Goal: Task Accomplishment & Management: Use online tool/utility

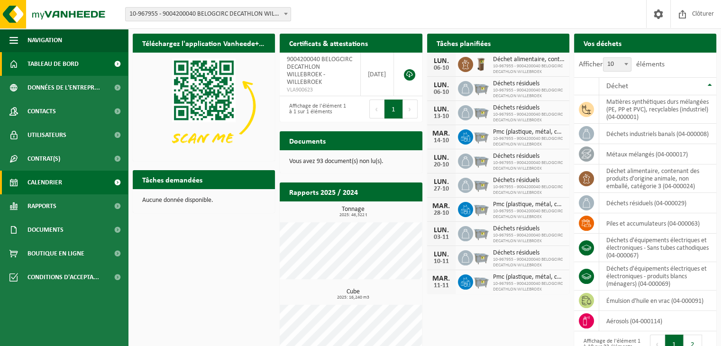
click at [53, 182] on span "Calendrier" at bounding box center [45, 183] width 35 height 24
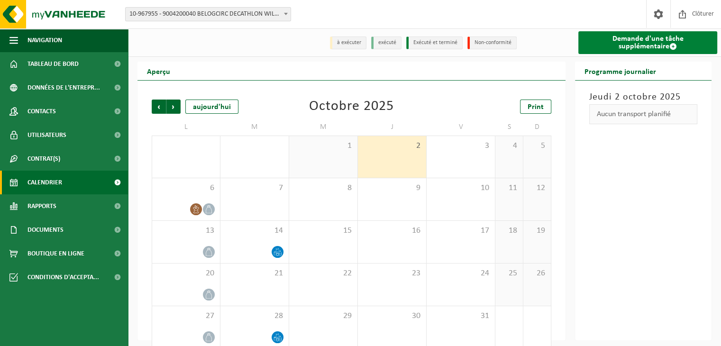
click at [610, 41] on link "Demande d'une tâche supplémentaire" at bounding box center [647, 42] width 139 height 23
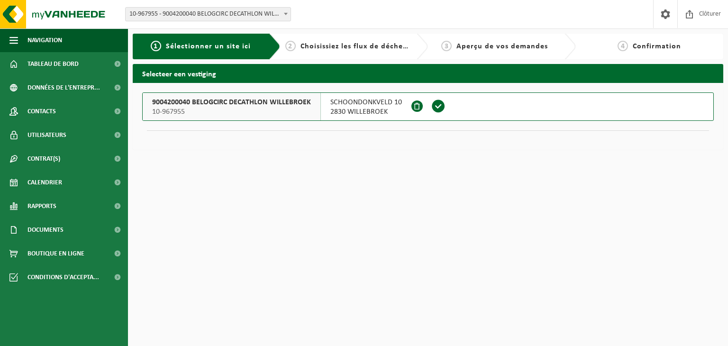
click at [196, 109] on span "10-967955" at bounding box center [231, 111] width 159 height 9
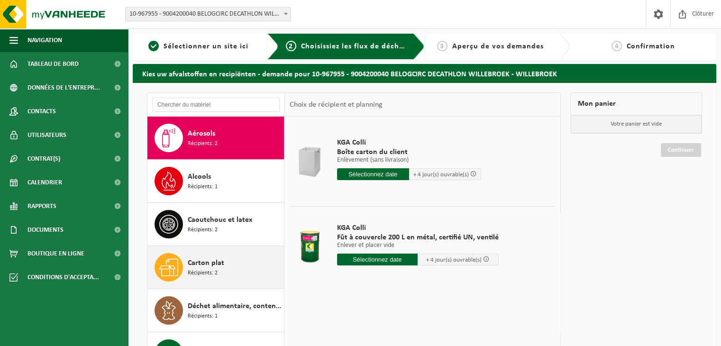
click at [210, 264] on span "Carton plat" at bounding box center [206, 262] width 37 height 11
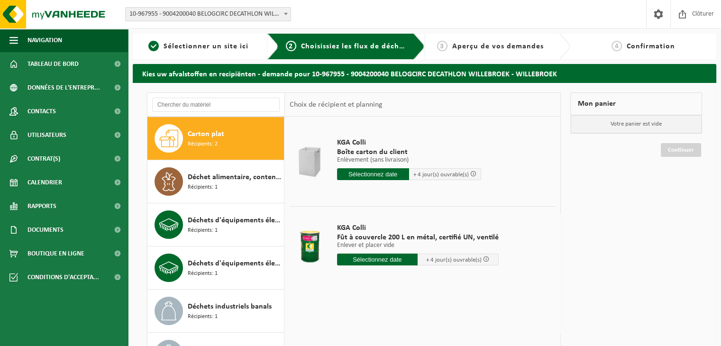
scroll to position [129, 0]
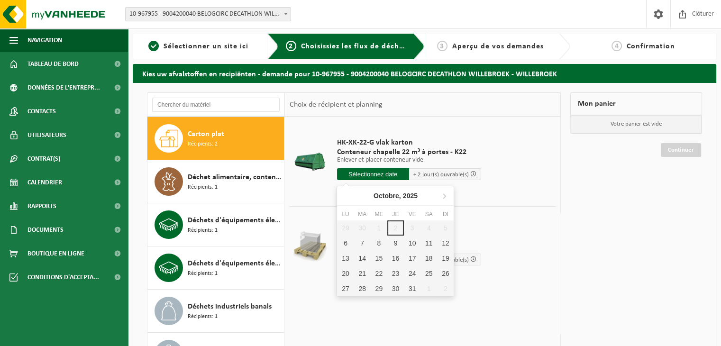
click at [364, 177] on input "text" at bounding box center [373, 174] width 72 height 12
click at [340, 247] on div "6" at bounding box center [345, 243] width 17 height 15
type input "à partir de 2025-10-06"
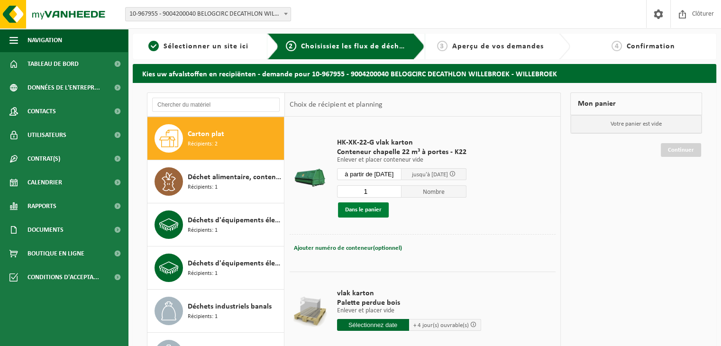
click at [357, 207] on button "Dans le panier" at bounding box center [363, 209] width 51 height 15
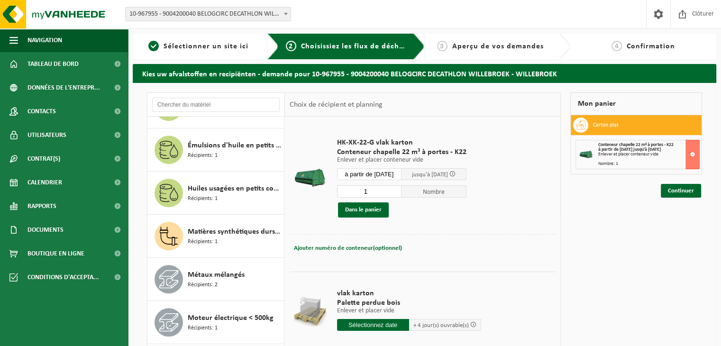
scroll to position [511, 0]
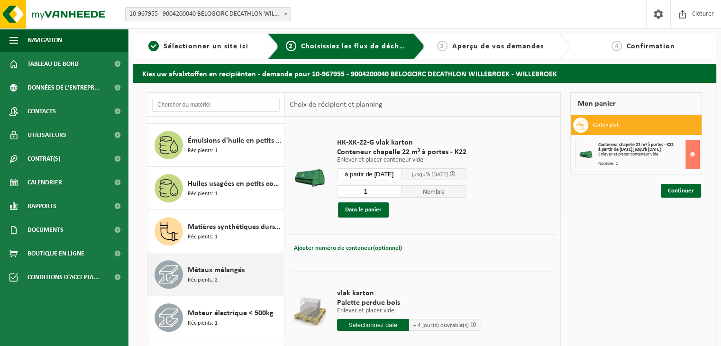
click at [218, 277] on div "Métaux mélangés Récipients: 2" at bounding box center [235, 274] width 94 height 28
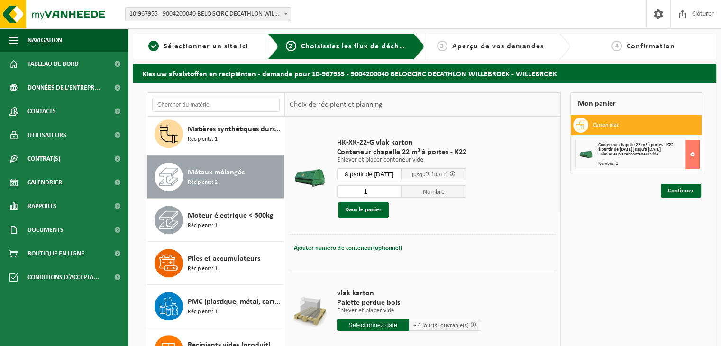
scroll to position [619, 0]
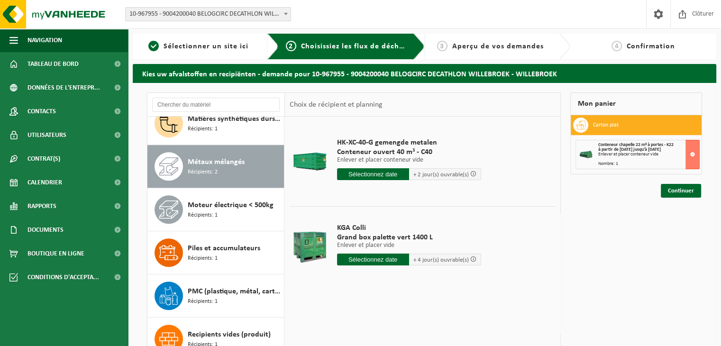
click at [367, 174] on input "text" at bounding box center [373, 174] width 72 height 12
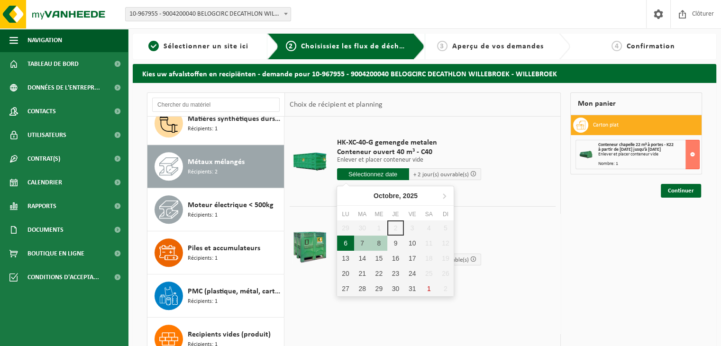
click at [345, 242] on div "6" at bounding box center [345, 243] width 17 height 15
type input "à partir de 2025-10-06"
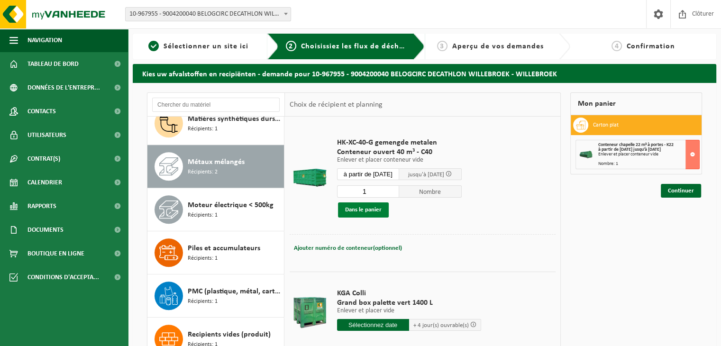
click at [364, 213] on button "Dans le panier" at bounding box center [363, 209] width 51 height 15
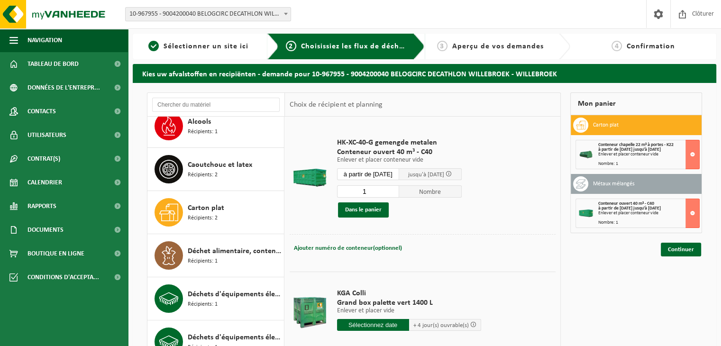
scroll to position [39, 0]
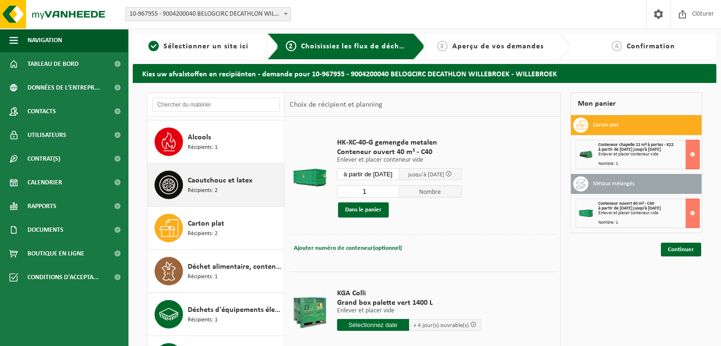
click at [199, 183] on span "Caoutchouc et latex" at bounding box center [220, 180] width 64 height 11
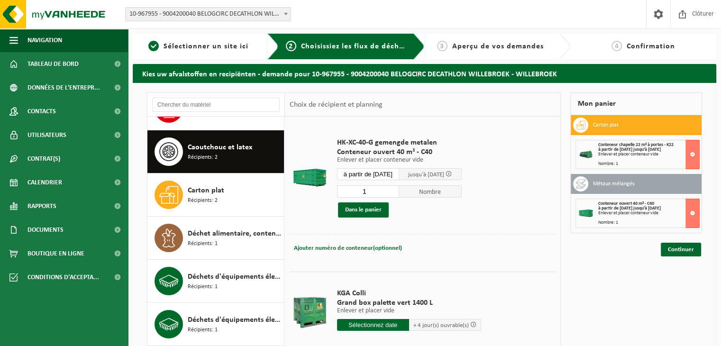
scroll to position [86, 0]
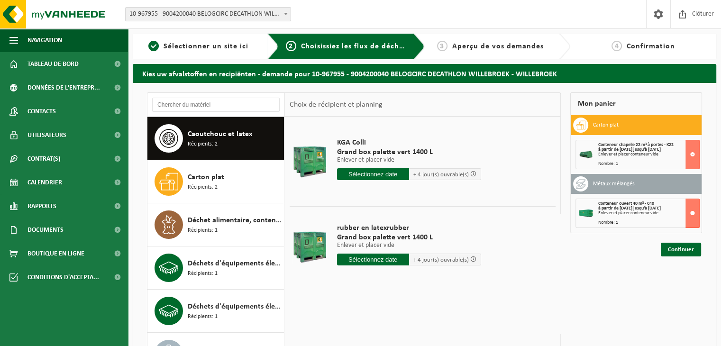
click at [376, 177] on input "text" at bounding box center [373, 174] width 72 height 12
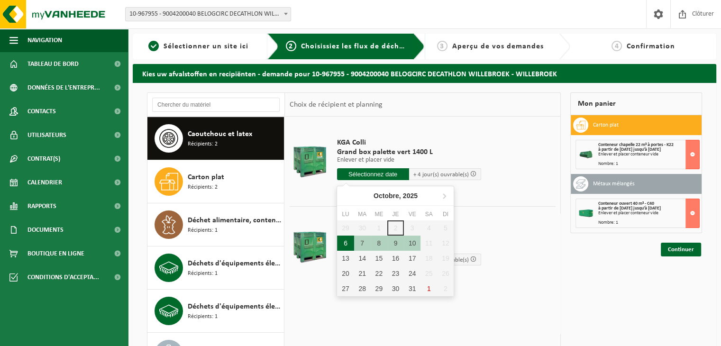
click at [349, 247] on div "6" at bounding box center [345, 243] width 17 height 15
type input "à partir de 2025-10-06"
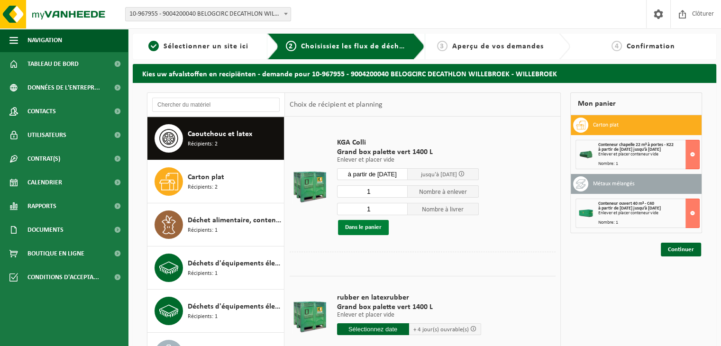
click at [364, 229] on button "Dans le panier" at bounding box center [363, 227] width 51 height 15
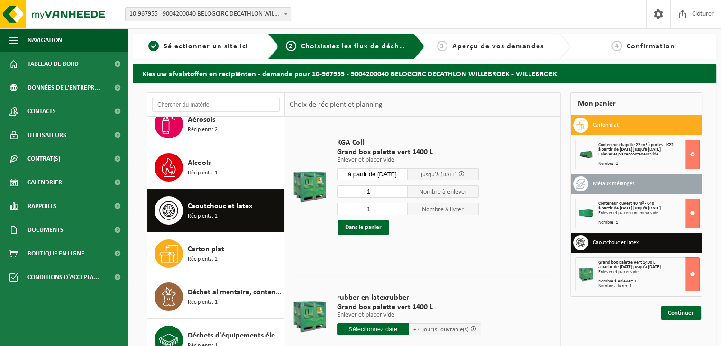
scroll to position [0, 0]
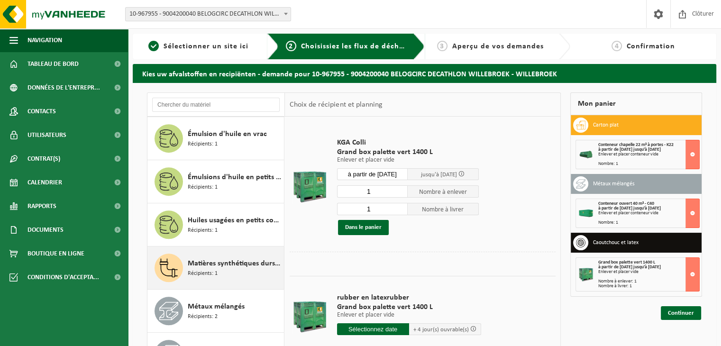
click at [239, 270] on div "Matières synthétiques durs mélangées (PE, PP et PVC), recyclables (industriel) …" at bounding box center [235, 268] width 94 height 28
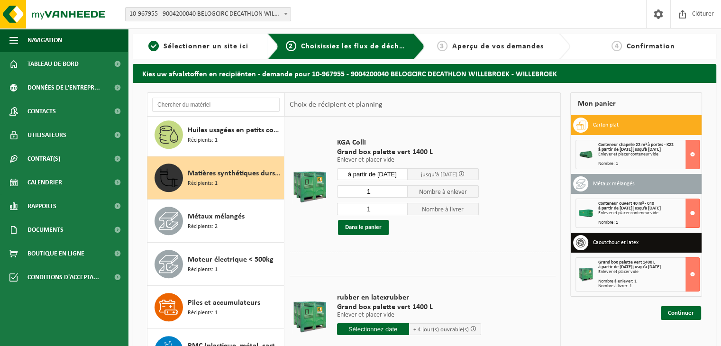
scroll to position [603, 0]
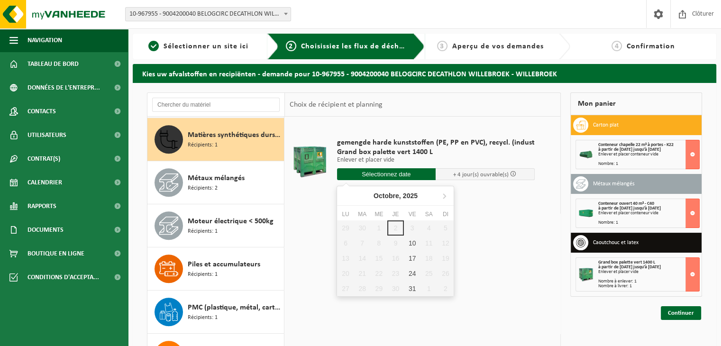
click at [375, 176] on input "text" at bounding box center [386, 174] width 99 height 12
click at [506, 227] on div "gemengde harde kunststoffen (PE, PP en PVC), recycl. (indust Grand box palette …" at bounding box center [422, 259] width 275 height 284
click at [689, 271] on button at bounding box center [693, 274] width 14 height 34
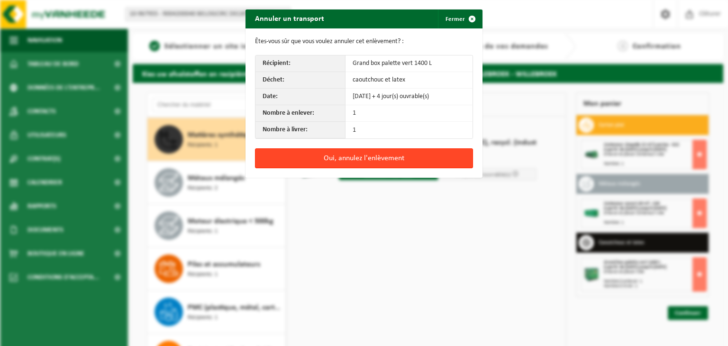
click at [350, 160] on button "Oui, annulez l'enlèvement" at bounding box center [364, 158] width 218 height 20
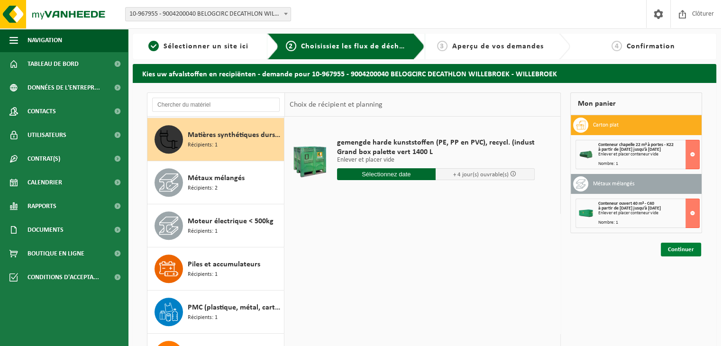
click at [683, 249] on link "Continuer" at bounding box center [681, 250] width 40 height 14
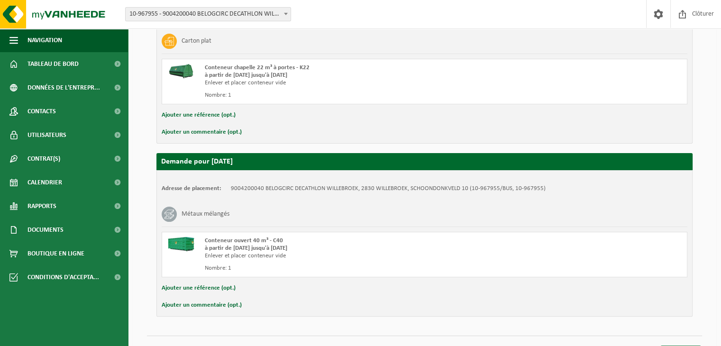
scroll to position [233, 0]
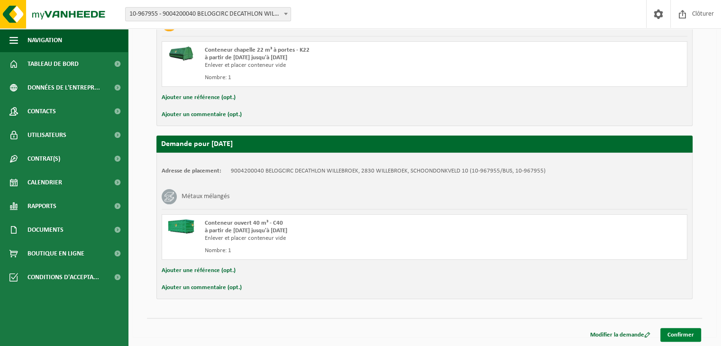
click at [679, 330] on link "Confirmer" at bounding box center [681, 335] width 41 height 14
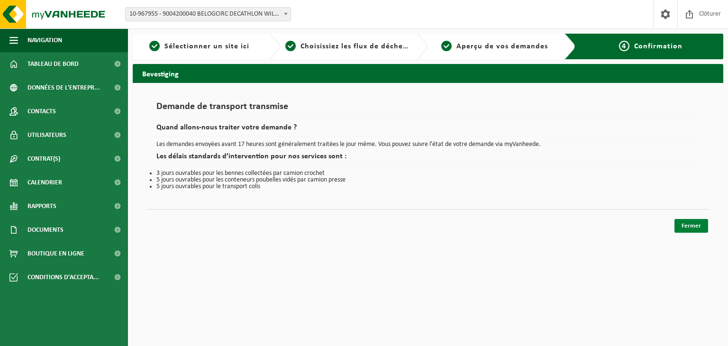
click at [687, 223] on link "Fermer" at bounding box center [692, 226] width 34 height 14
